Goal: Task Accomplishment & Management: Manage account settings

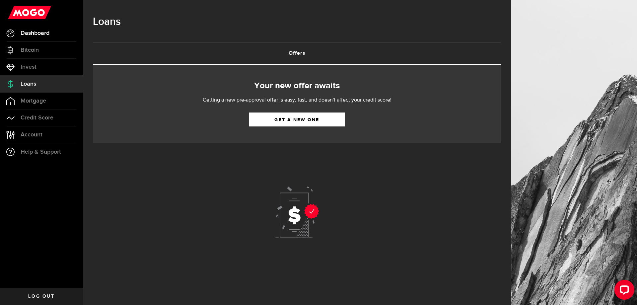
click at [31, 31] on span "Dashboard" at bounding box center [35, 33] width 29 height 6
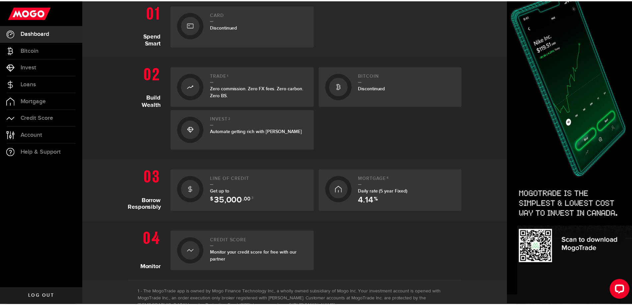
scroll to position [166, 0]
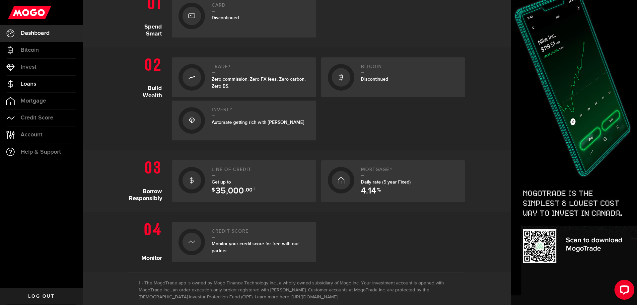
click at [32, 84] on span "Loans" at bounding box center [29, 84] width 16 height 6
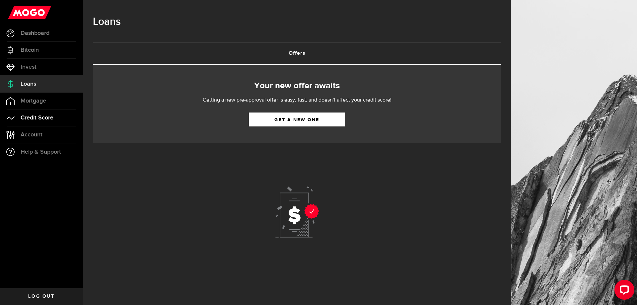
click at [28, 118] on span "Credit Score" at bounding box center [37, 118] width 33 height 6
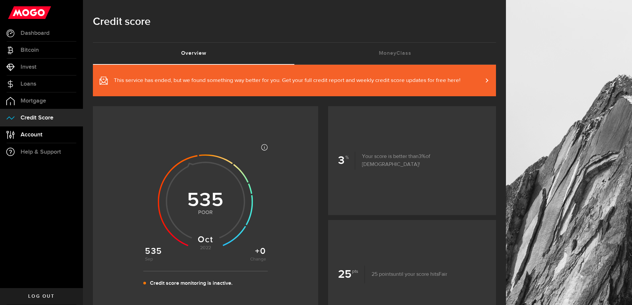
click at [27, 134] on span "Account" at bounding box center [32, 135] width 22 height 6
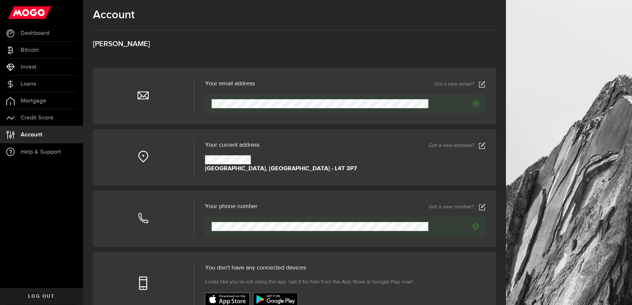
click at [485, 144] on icon at bounding box center [482, 145] width 7 height 7
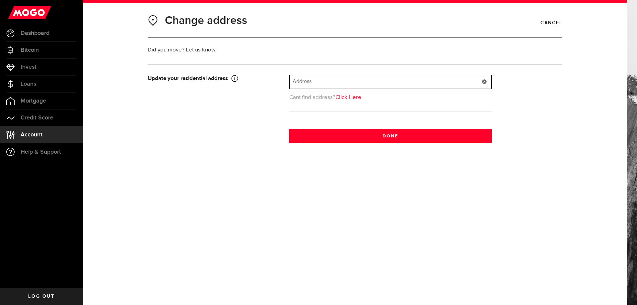
click at [301, 82] on input "text" at bounding box center [390, 81] width 201 height 13
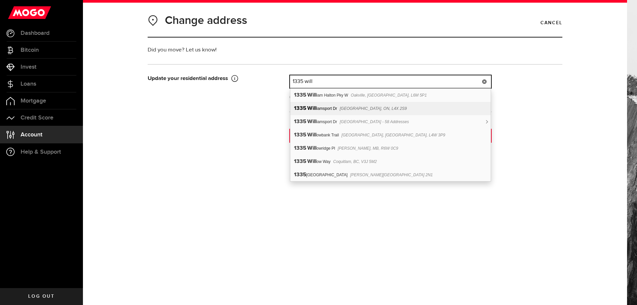
click at [352, 109] on span "[GEOGRAPHIC_DATA], ON, L4X 2S9" at bounding box center [373, 108] width 67 height 5
type input "1335 Williamsport Dr"
type input "1335"
type input "Williamsport Dr"
type input "[GEOGRAPHIC_DATA]"
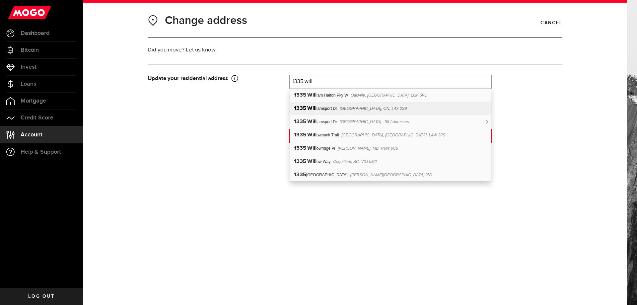
select select "ON"
type input "L4X 2S9"
type input "[GEOGRAPHIC_DATA]"
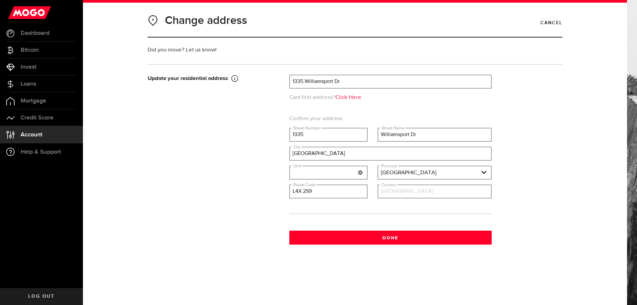
click at [315, 170] on input "text" at bounding box center [328, 172] width 77 height 13
type input "412"
click at [235, 177] on div "Update your residential address This has to be your current home address, it ca…" at bounding box center [355, 160] width 425 height 170
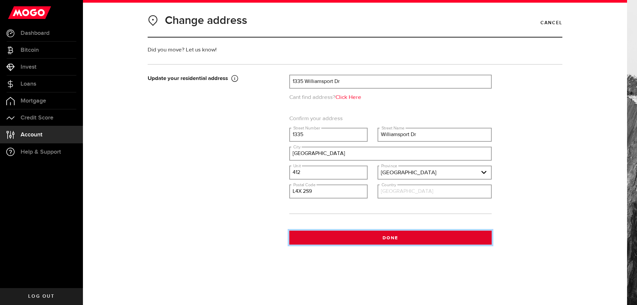
click at [393, 238] on button "Done" at bounding box center [390, 238] width 202 height 14
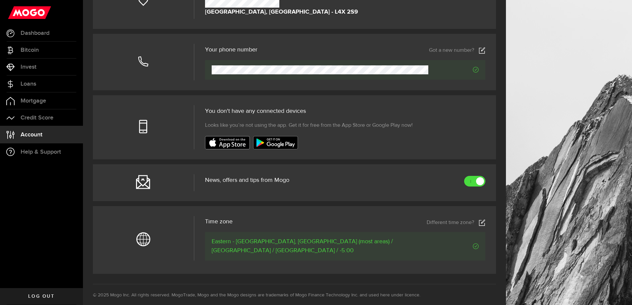
scroll to position [133, 0]
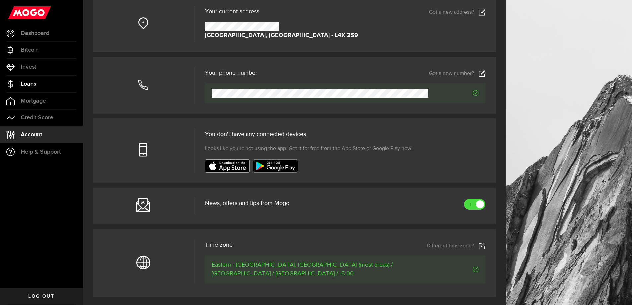
click at [32, 85] on span "Loans" at bounding box center [29, 84] width 16 height 6
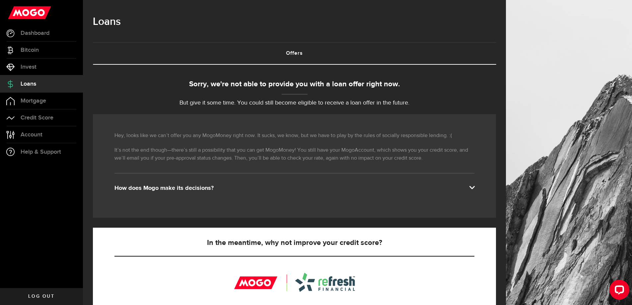
click at [359, 195] on div "Hey, looks like we can’t offer you any MogoMoney right now. It sucks, we know, …" at bounding box center [294, 166] width 403 height 104
click at [474, 187] on span at bounding box center [471, 186] width 5 height 5
click at [474, 185] on span at bounding box center [471, 186] width 5 height 5
click at [189, 189] on div "How does Mogo make its decisions?" at bounding box center [294, 188] width 360 height 8
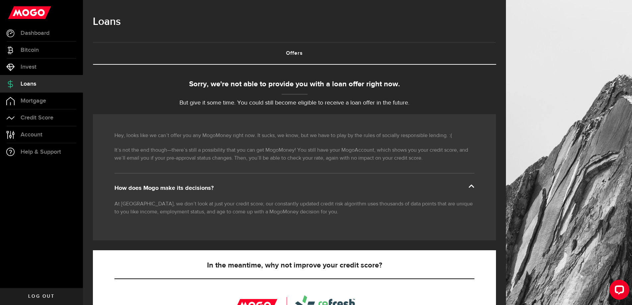
click at [38, 299] on span "Log out" at bounding box center [41, 296] width 26 height 5
